Goal: Check status: Check status

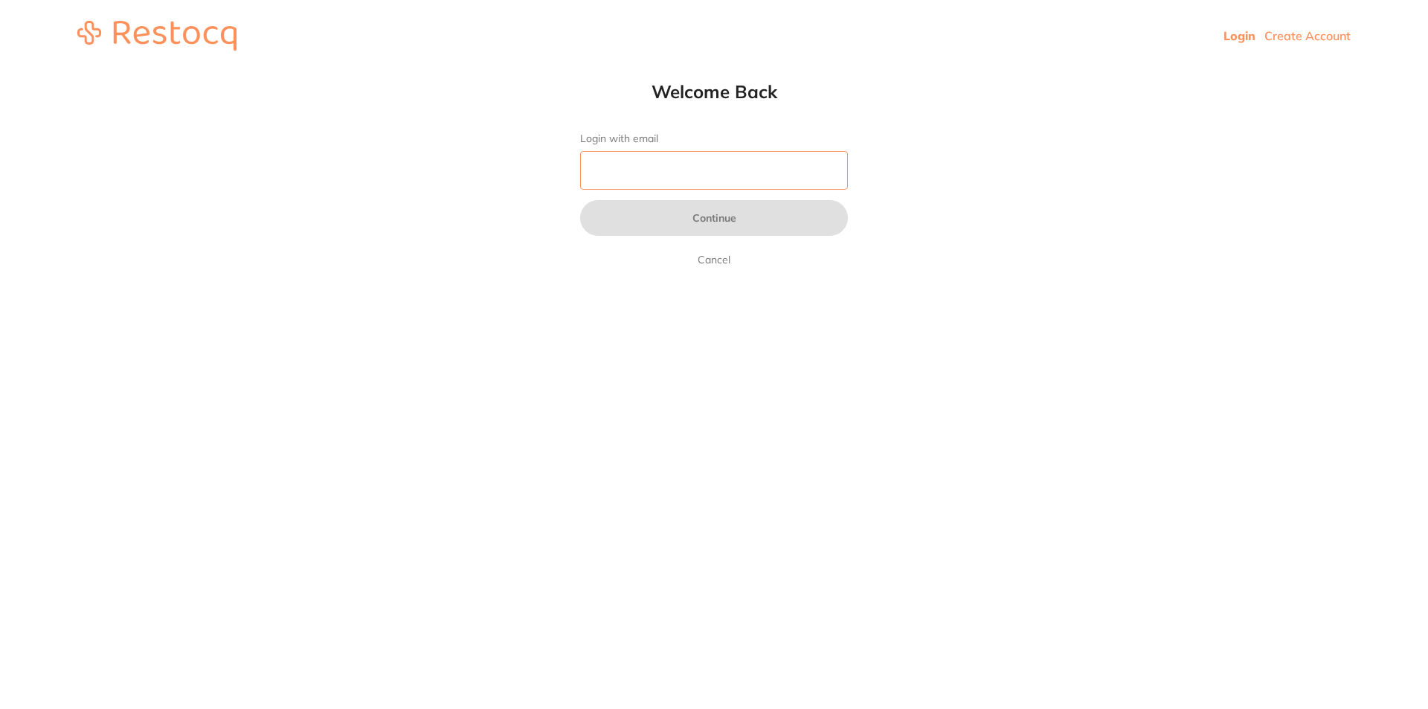
click at [625, 183] on input "Login with email" at bounding box center [714, 170] width 268 height 39
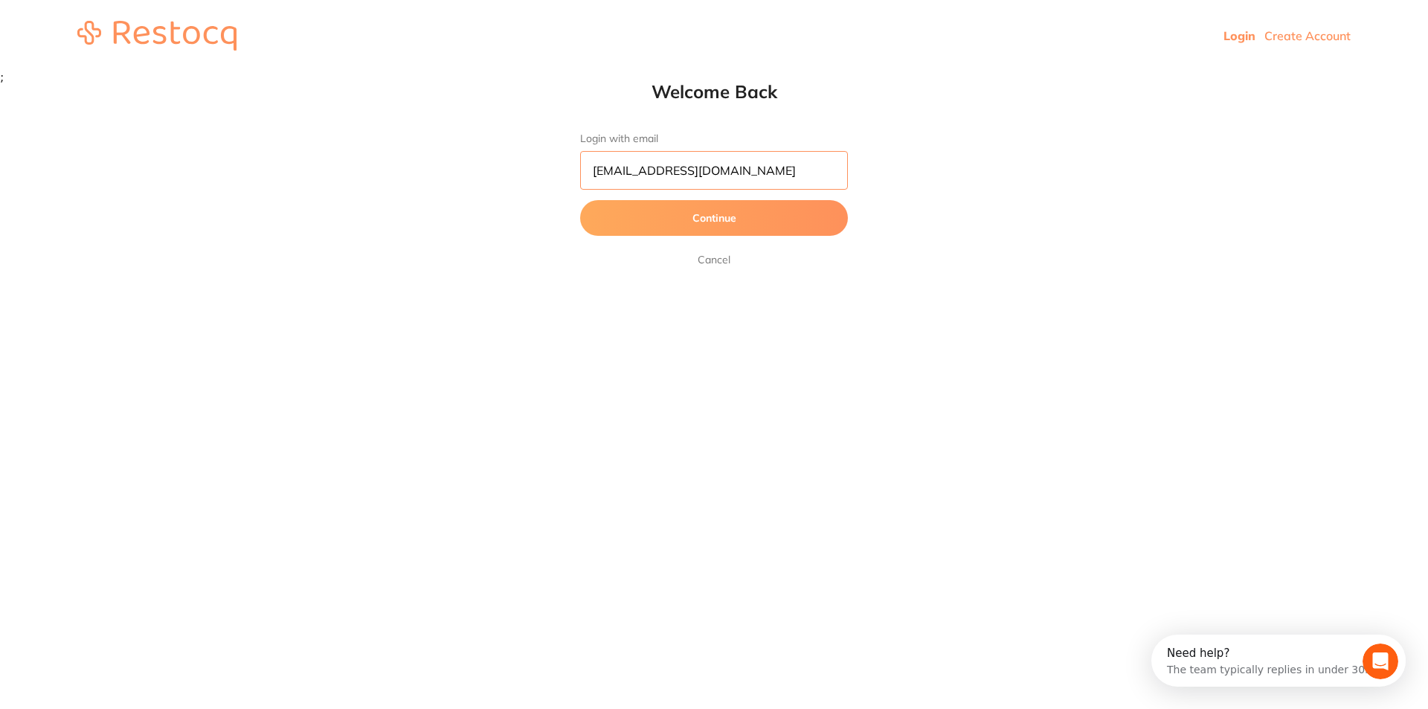
type input "[EMAIL_ADDRESS][DOMAIN_NAME]"
click at [654, 221] on button "Continue" at bounding box center [714, 218] width 268 height 36
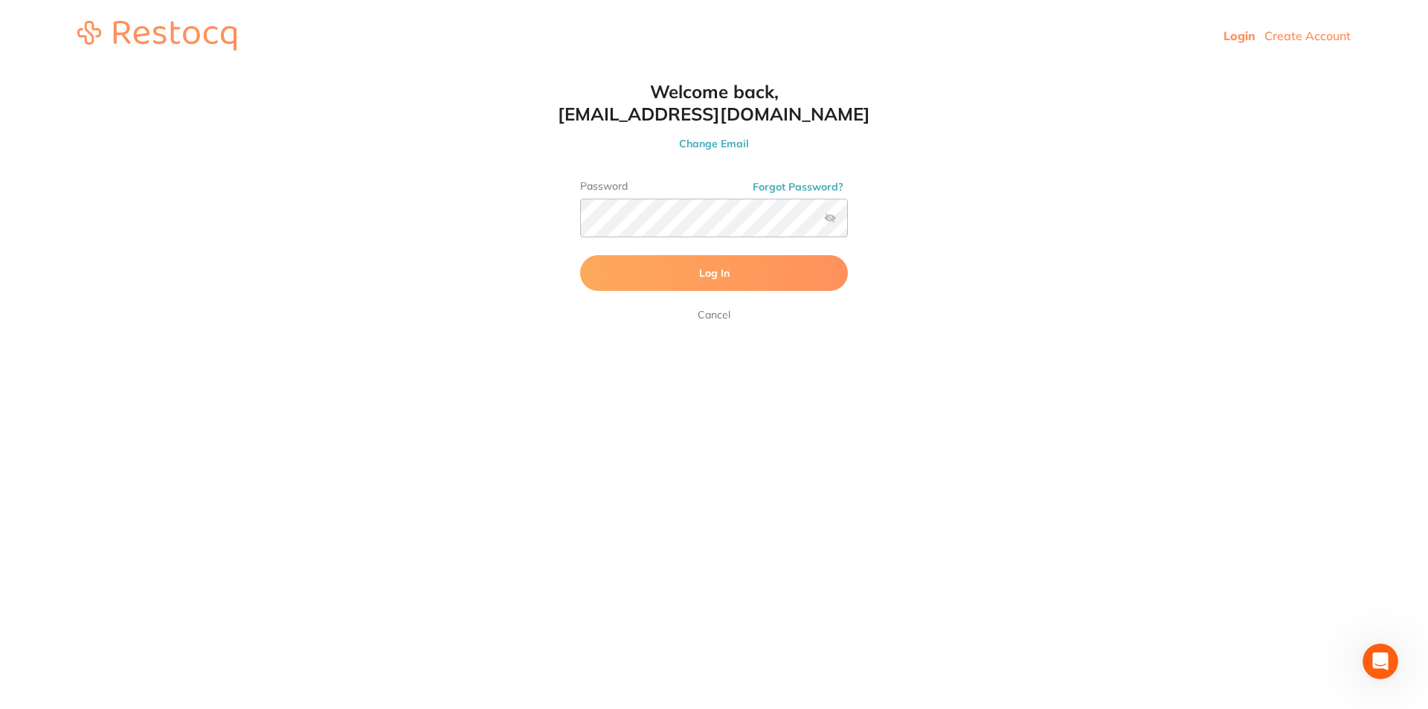
click at [636, 267] on button "Log In" at bounding box center [714, 273] width 268 height 36
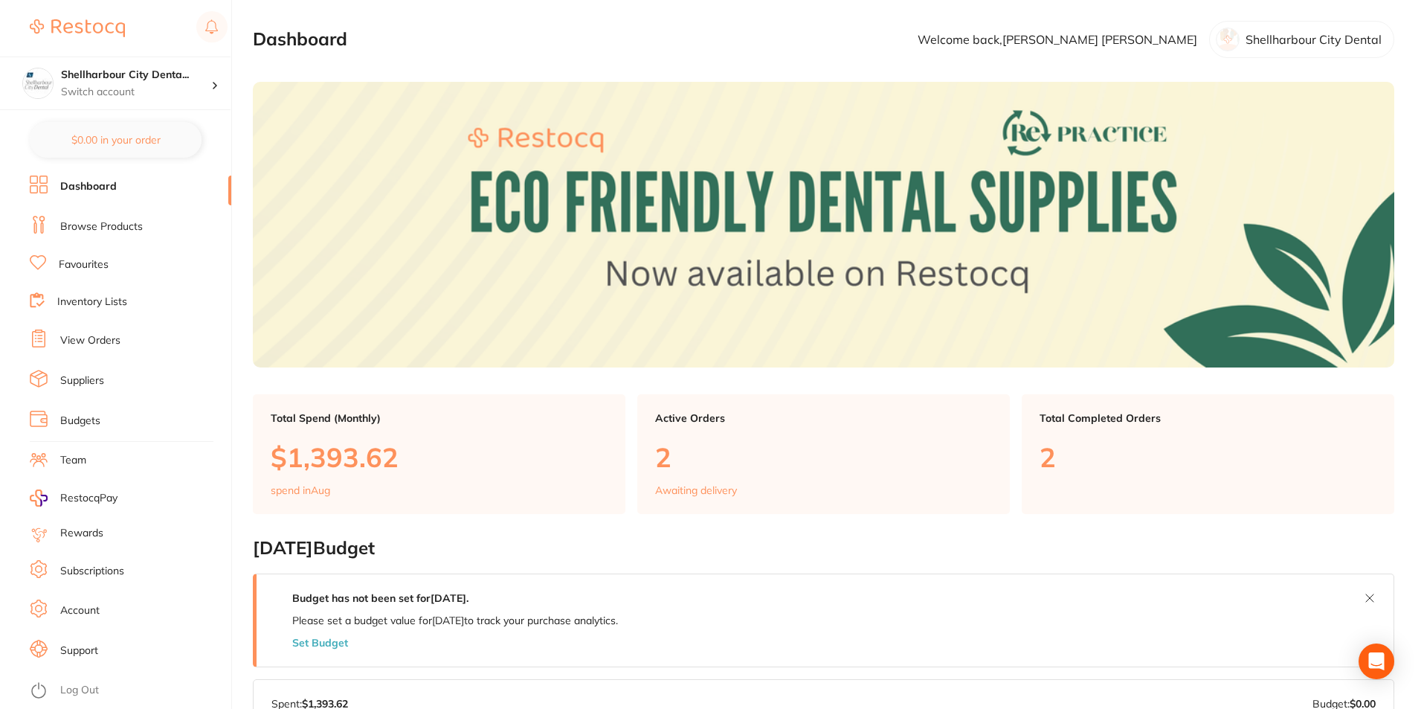
click at [88, 339] on link "View Orders" at bounding box center [90, 340] width 60 height 15
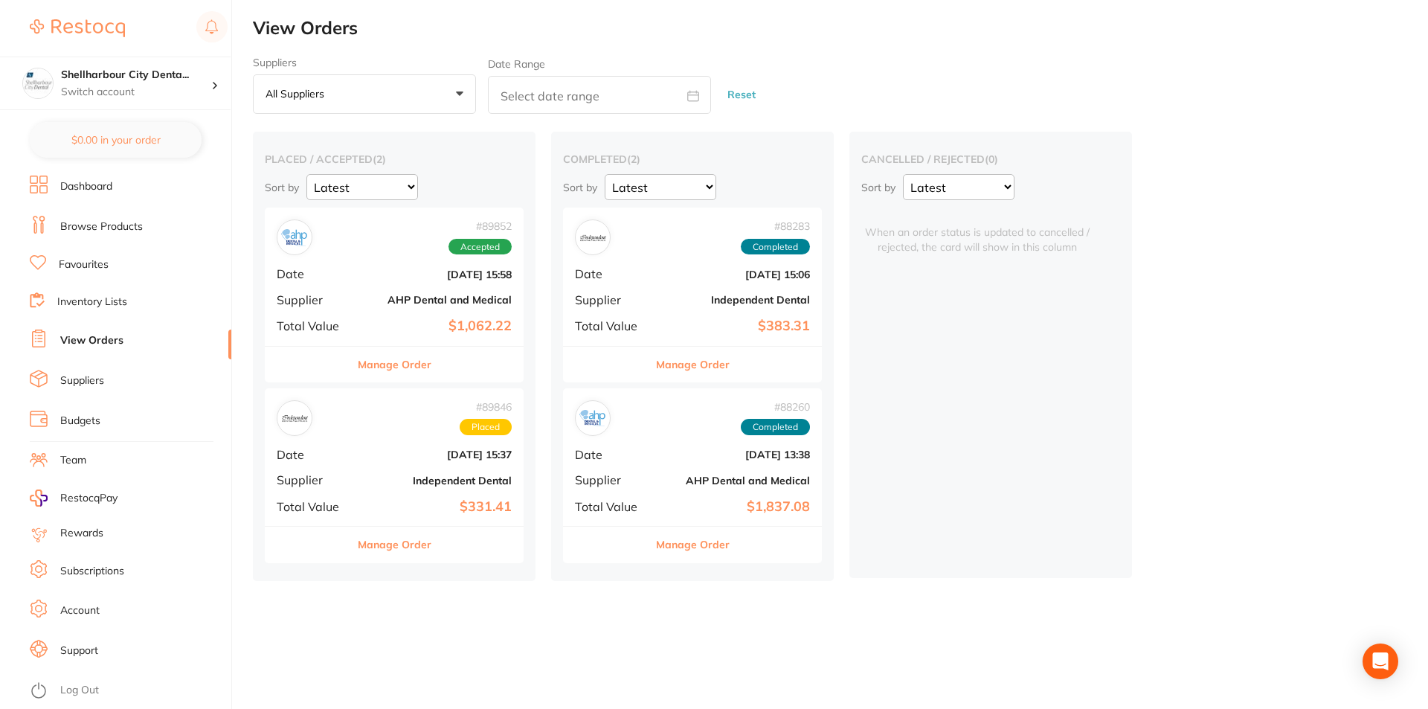
click at [367, 413] on div "# 89846 Placed" at bounding box center [394, 418] width 235 height 36
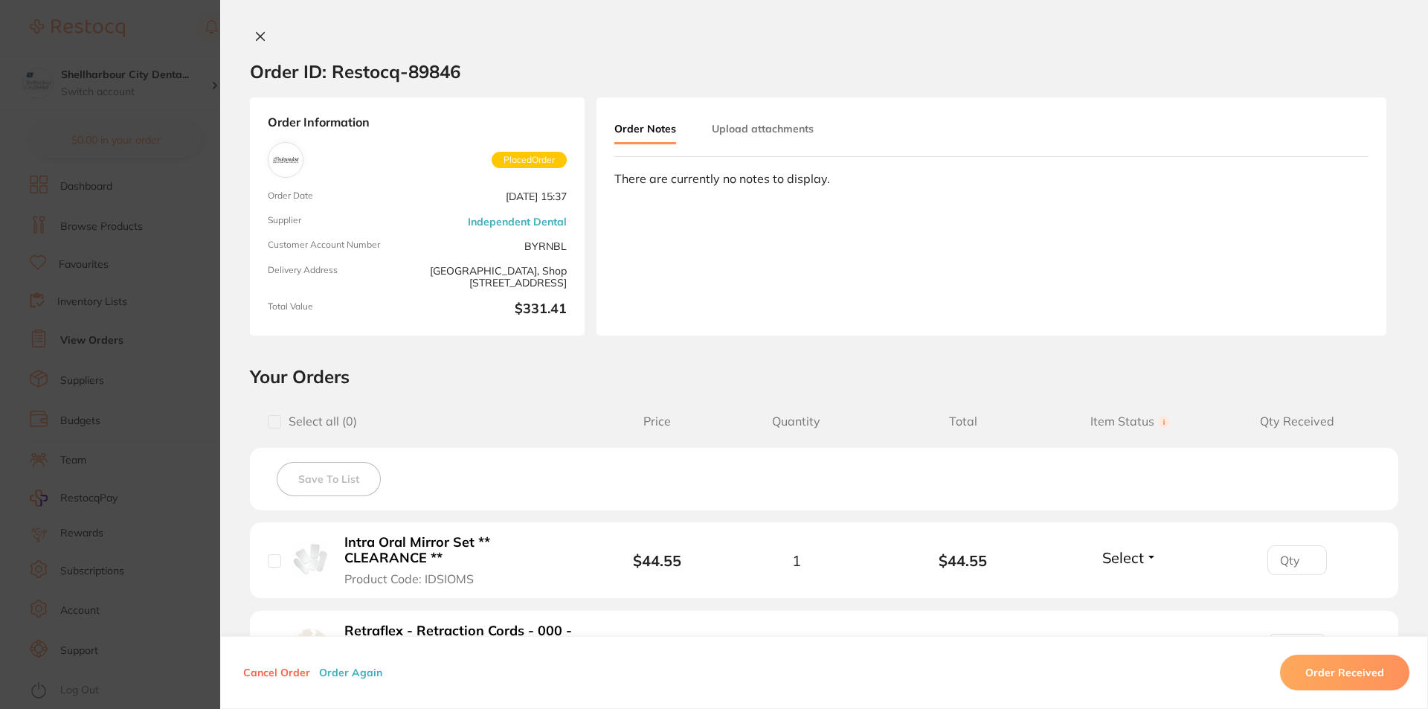
click at [259, 28] on div "Order ID: Restocq- 89846 Order Information Placed Order Order Date Aug 11 2025,…" at bounding box center [824, 354] width 1208 height 709
click at [259, 39] on icon at bounding box center [261, 37] width 8 height 8
